Goal: Task Accomplishment & Management: Manage account settings

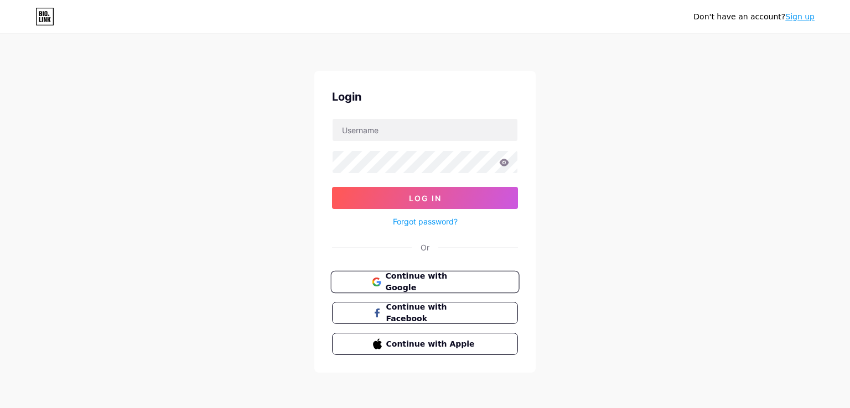
click at [426, 276] on span "Continue with Google" at bounding box center [431, 282] width 92 height 24
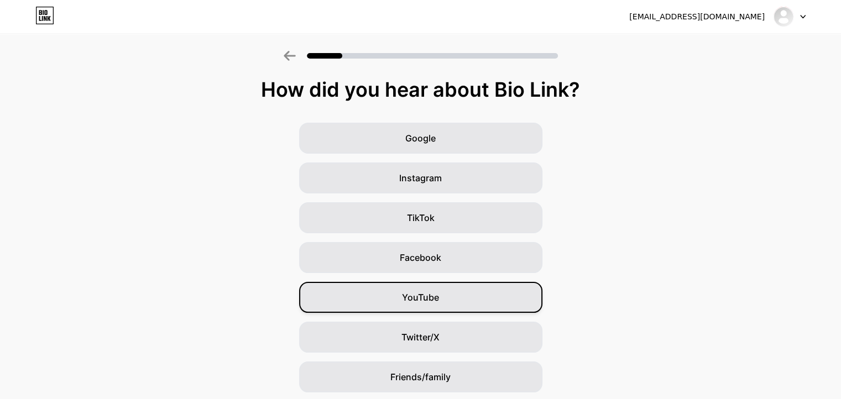
click at [439, 297] on span "YouTube" at bounding box center [420, 297] width 37 height 13
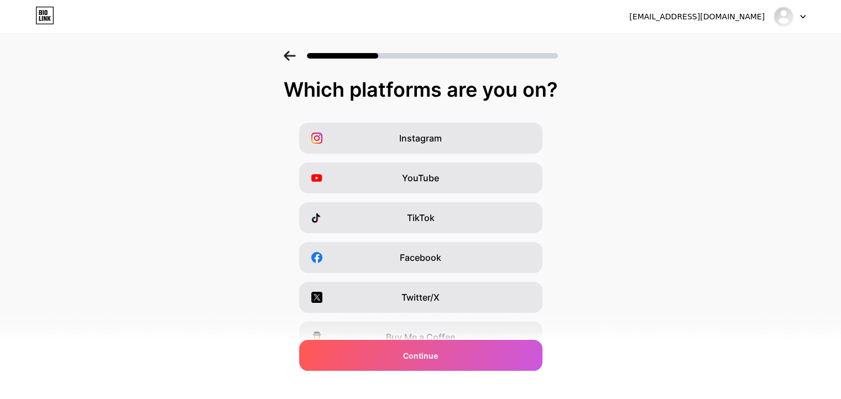
click at [808, 17] on div "jlealrolland@gmail.com Logout" at bounding box center [420, 17] width 841 height 20
click at [803, 18] on div at bounding box center [790, 17] width 32 height 20
click at [295, 51] on icon at bounding box center [290, 56] width 12 height 10
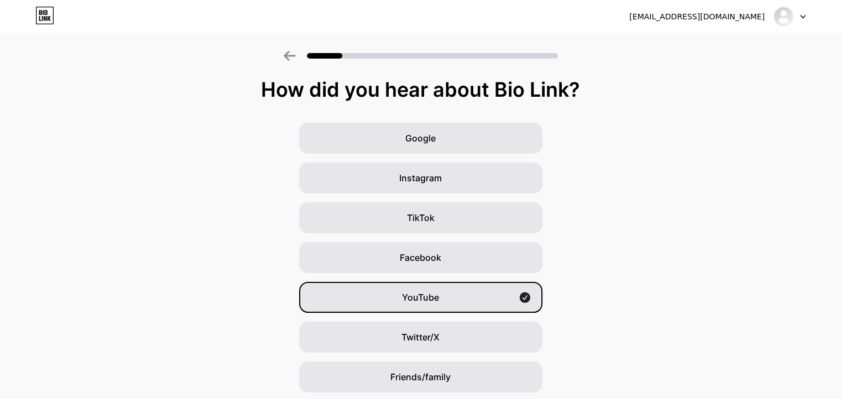
click at [43, 11] on icon at bounding box center [43, 12] width 1 height 5
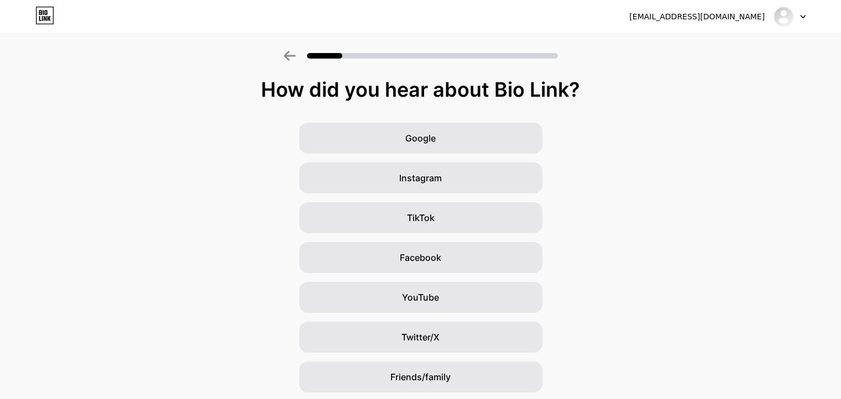
scroll to position [77, 0]
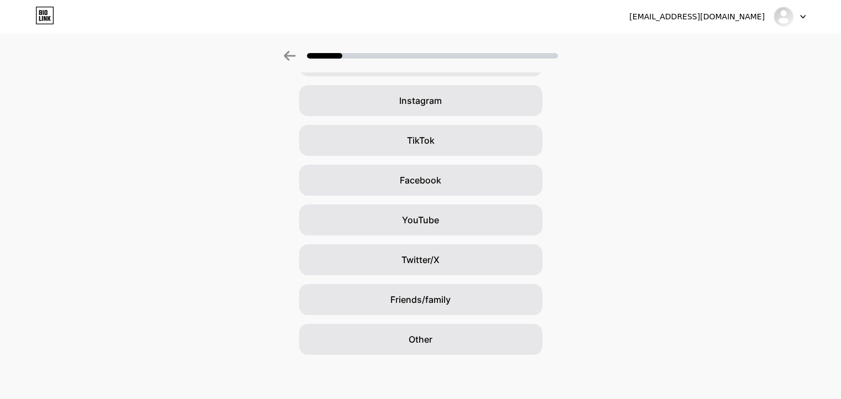
click at [41, 12] on icon at bounding box center [40, 12] width 3 height 5
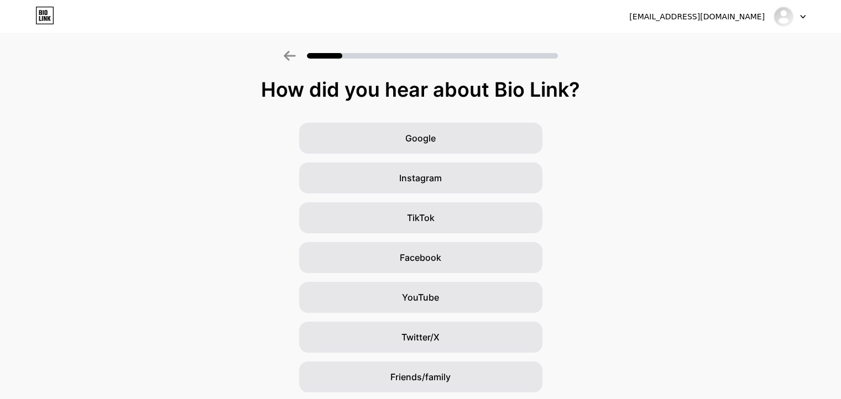
click at [808, 23] on div "jlealrolland@gmail.com Logout" at bounding box center [420, 17] width 841 height 20
click at [803, 12] on div at bounding box center [790, 17] width 32 height 20
click at [783, 16] on img at bounding box center [784, 17] width 18 height 18
click at [806, 18] on div "jlealrolland@gmail.com Logout" at bounding box center [420, 17] width 841 height 20
click at [802, 18] on icon at bounding box center [803, 17] width 6 height 4
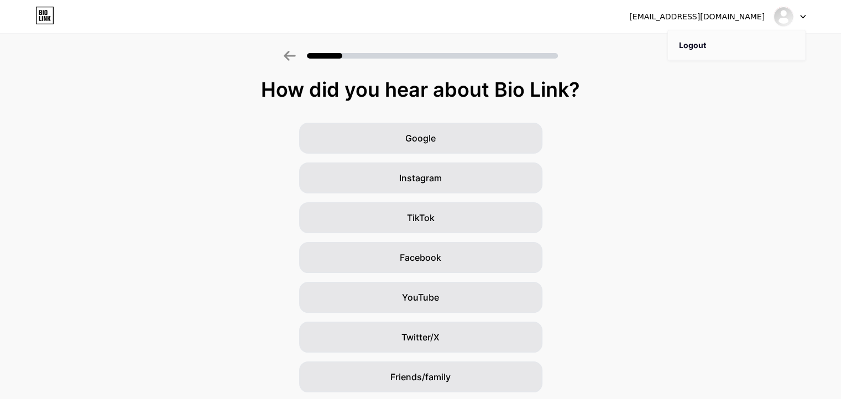
click at [763, 50] on li "Logout" at bounding box center [736, 45] width 137 height 30
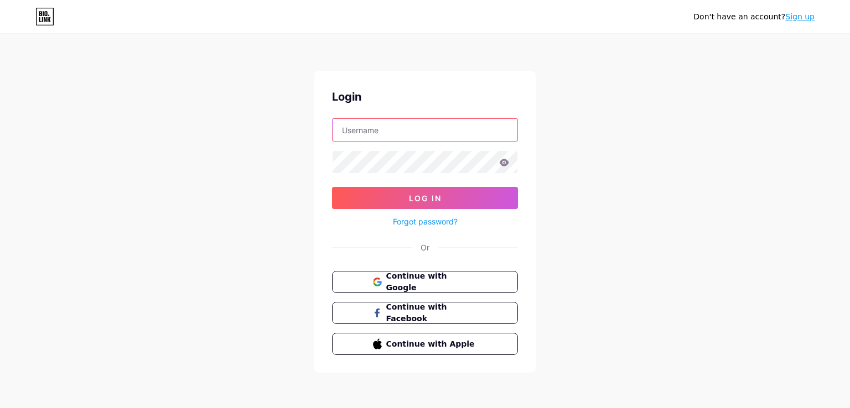
click at [410, 133] on input "text" at bounding box center [424, 130] width 185 height 22
click at [381, 125] on input "text" at bounding box center [424, 130] width 185 height 22
click at [391, 334] on button "Continue with Apple" at bounding box center [424, 344] width 189 height 23
click at [392, 131] on input "text" at bounding box center [424, 130] width 185 height 22
type input "[EMAIL_ADDRESS][DOMAIN_NAME]"
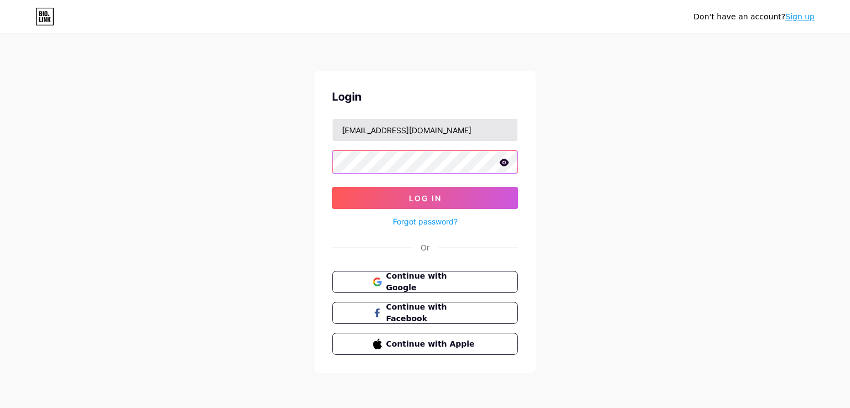
click at [332, 187] on button "Log In" at bounding box center [425, 198] width 186 height 22
